Goal: Task Accomplishment & Management: Manage account settings

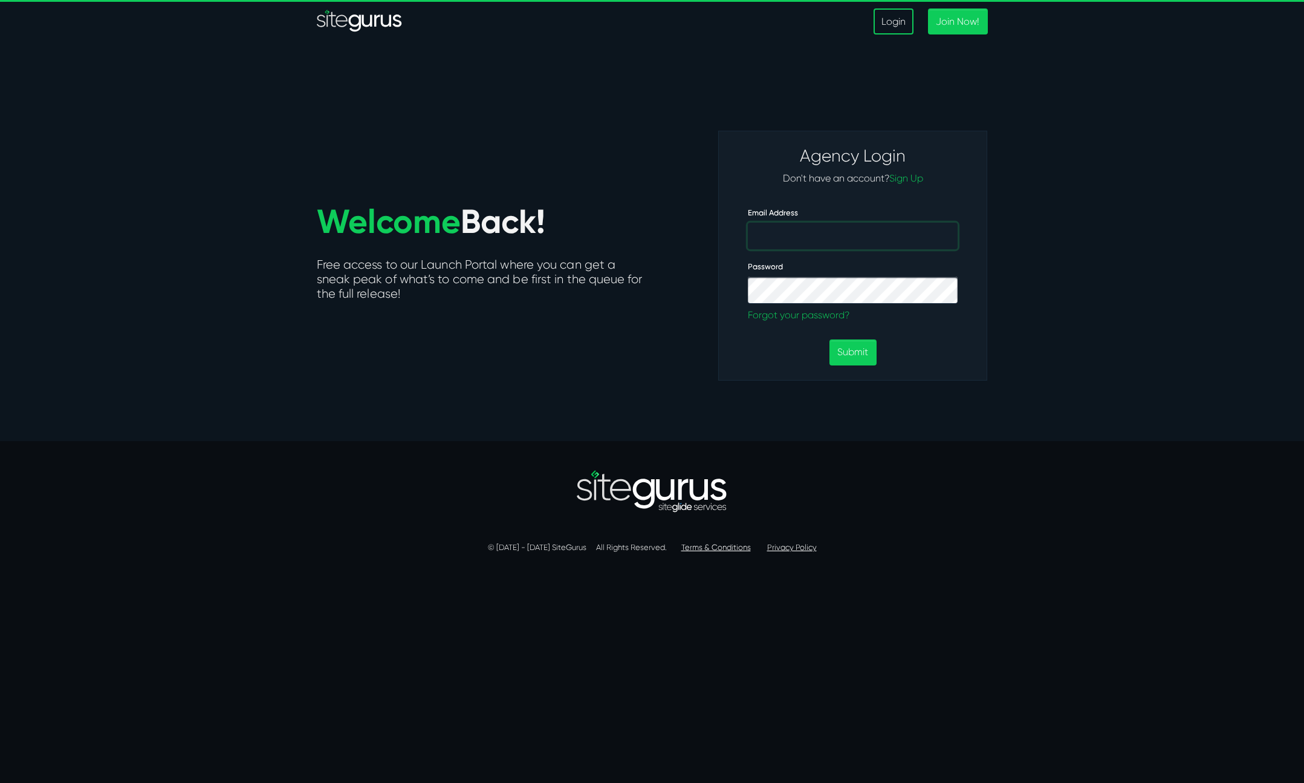
type input "[EMAIL_ADDRESS][DOMAIN_NAME]"
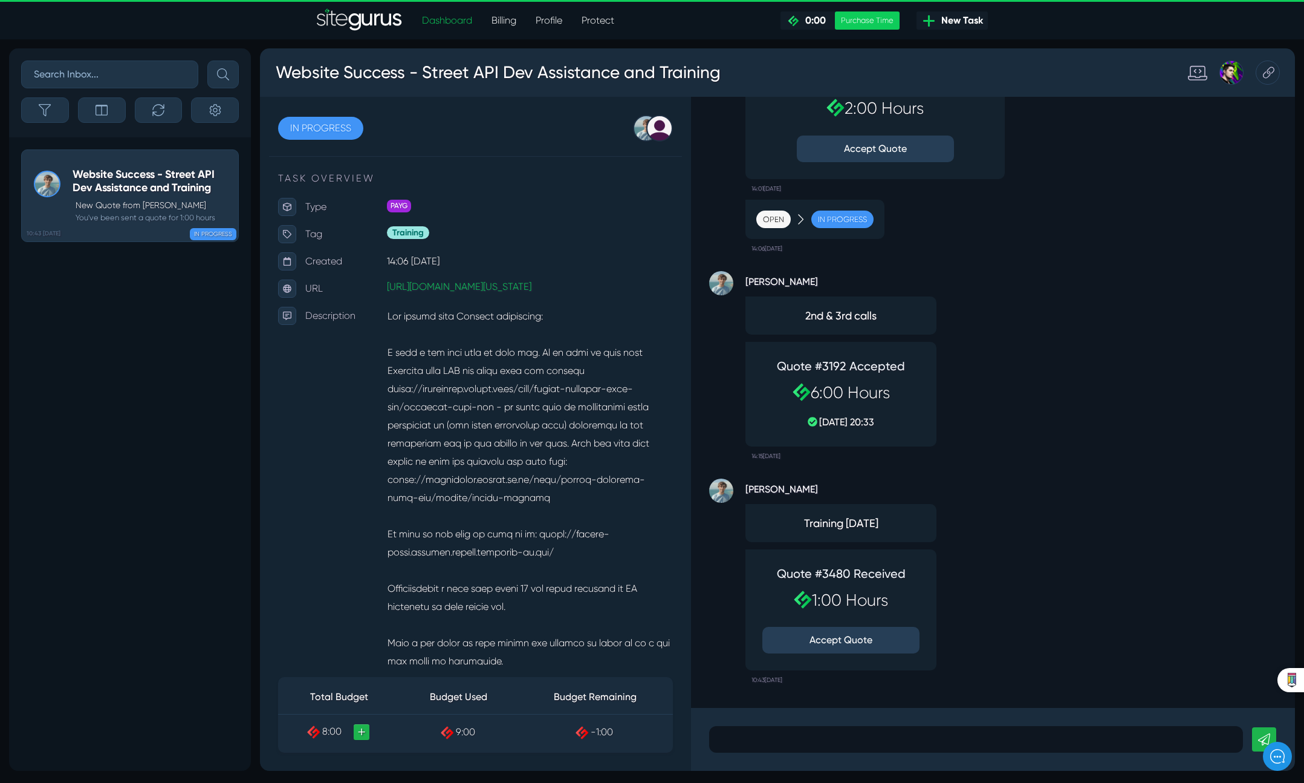
click at [507, 21] on link "Billing" at bounding box center [504, 20] width 44 height 24
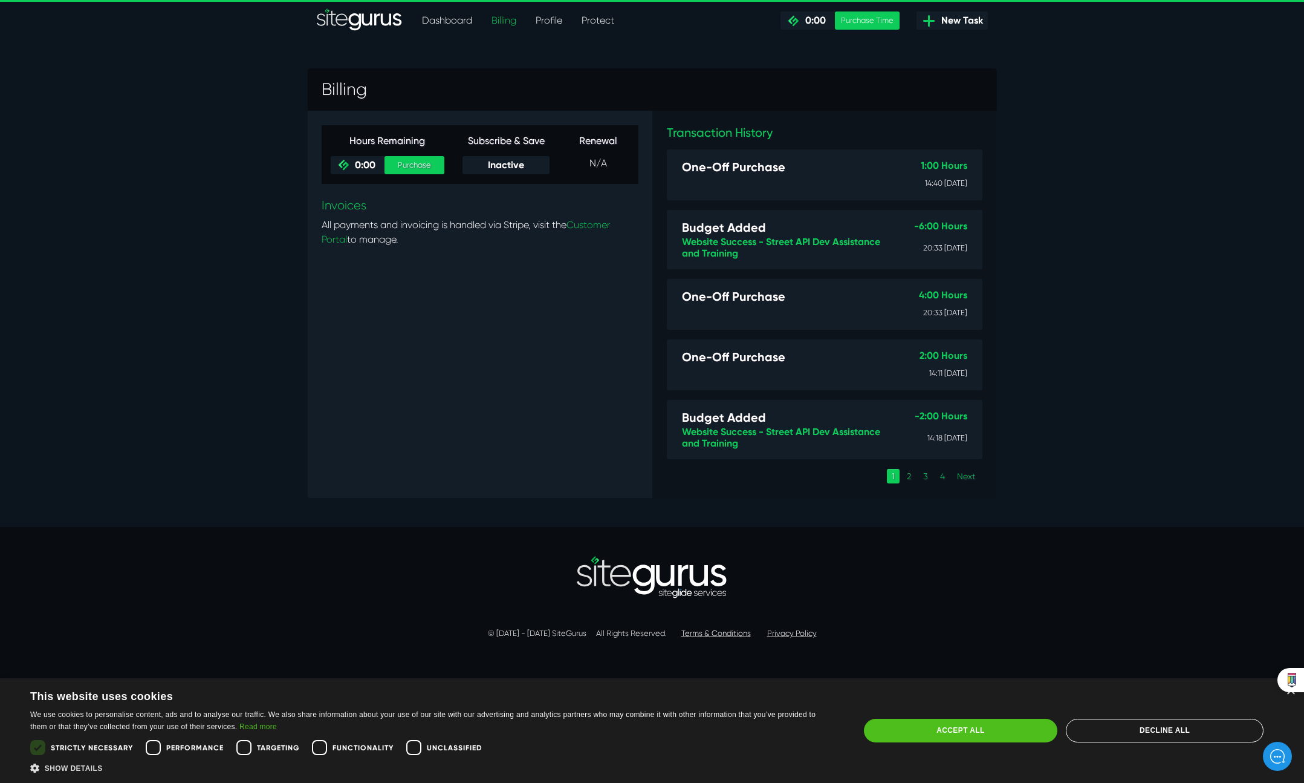
click at [812, 175] on td at bounding box center [783, 183] width 202 height 16
click at [751, 171] on h5 "One-Off Purchase" at bounding box center [782, 167] width 201 height 15
click at [591, 226] on link "Customer Portal" at bounding box center [466, 232] width 288 height 26
